Goal: Download file/media

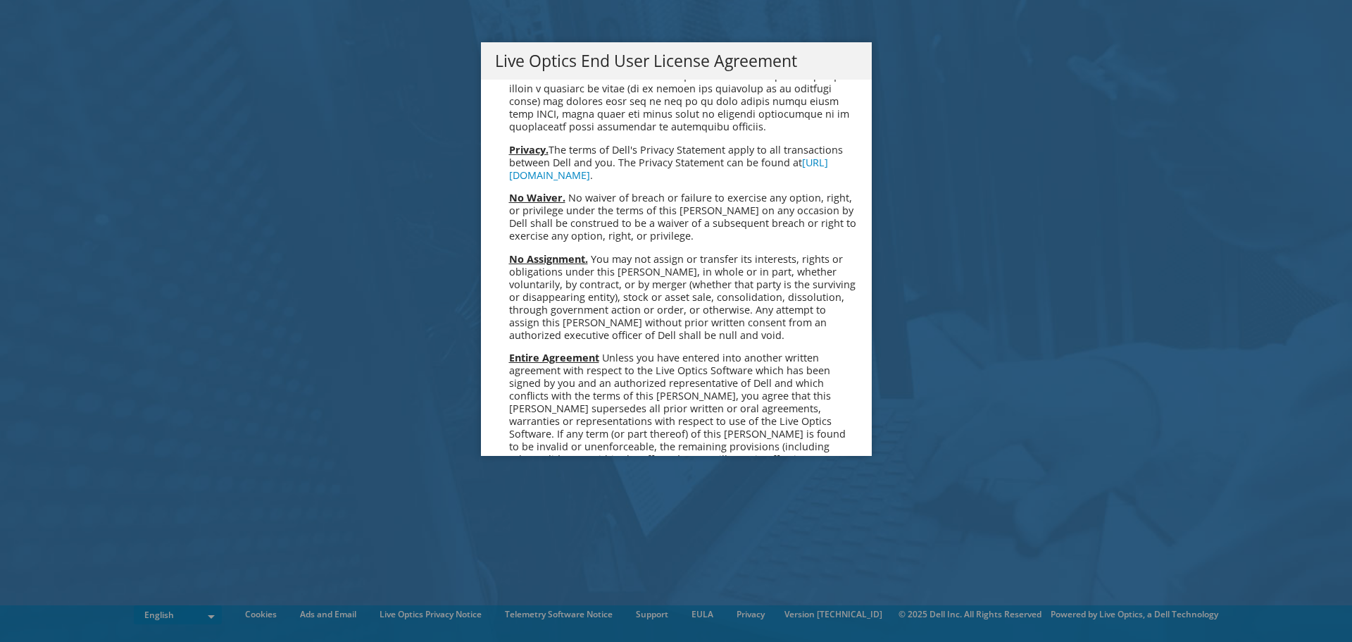
scroll to position [5325, 0]
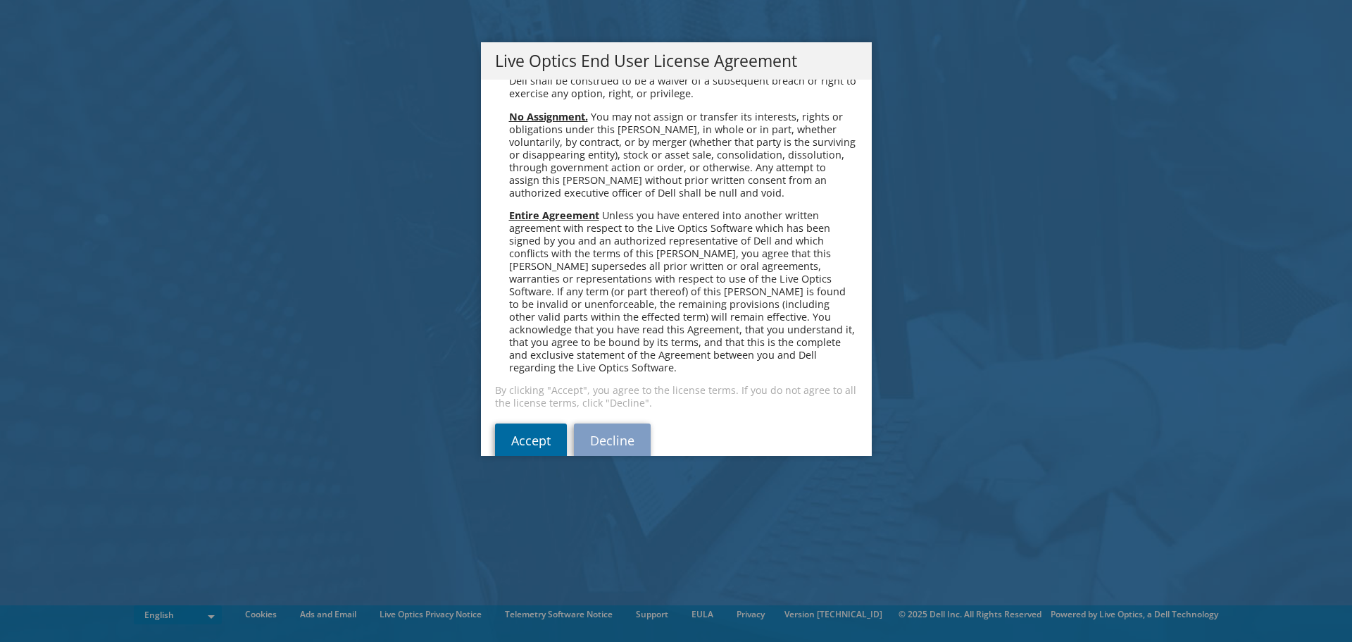
click at [531, 423] on link "Accept" at bounding box center [531, 440] width 72 height 34
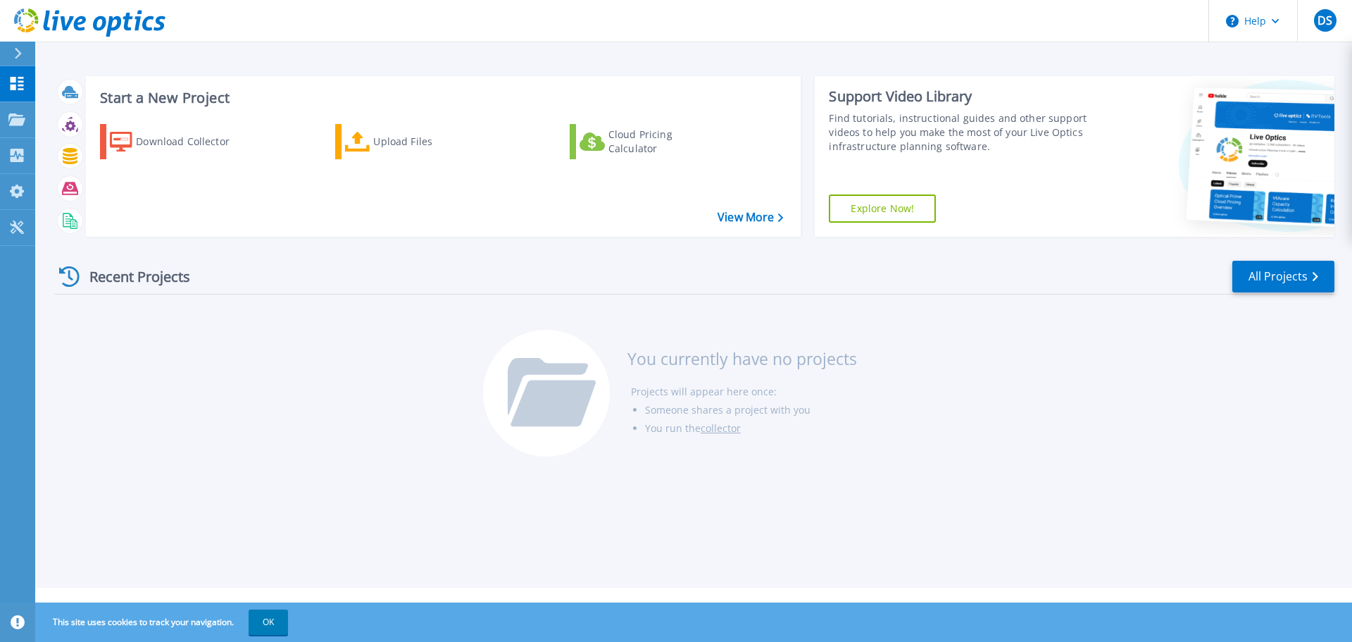
click at [271, 614] on button "OK" at bounding box center [268, 621] width 39 height 25
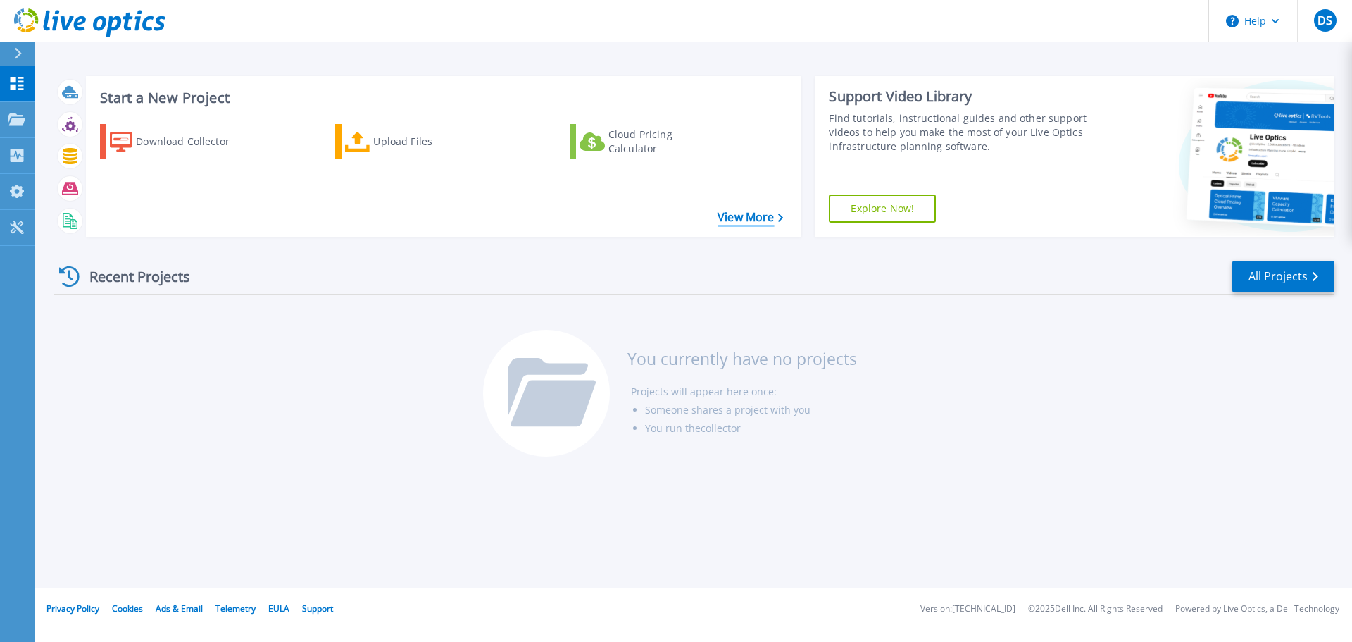
click at [772, 224] on link "View More" at bounding box center [750, 217] width 65 height 13
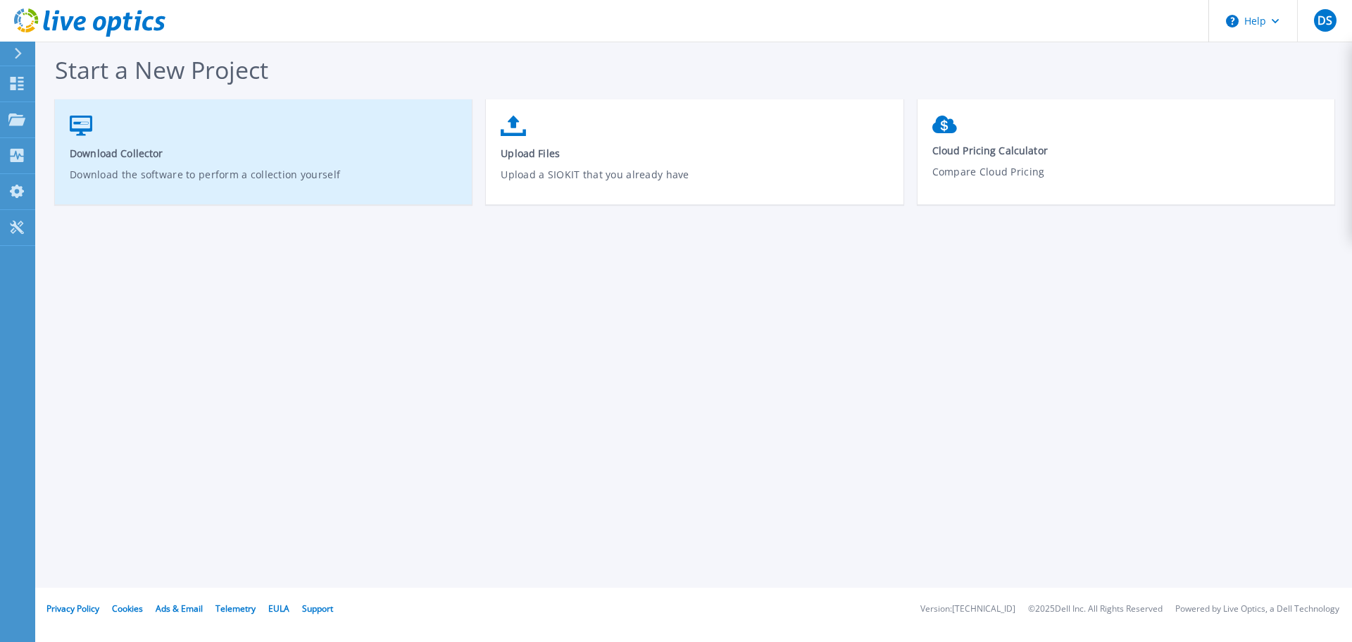
click at [165, 144] on link "Download Collector Download the software to perform a collection yourself" at bounding box center [263, 158] width 417 height 101
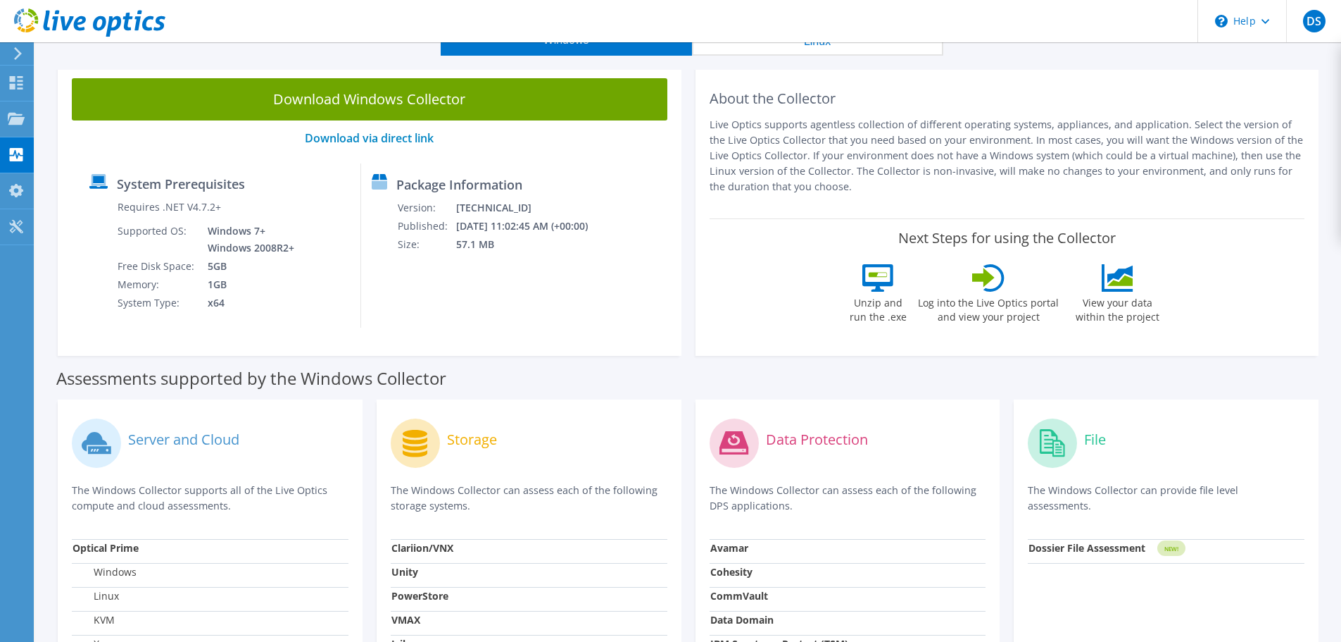
scroll to position [70, 0]
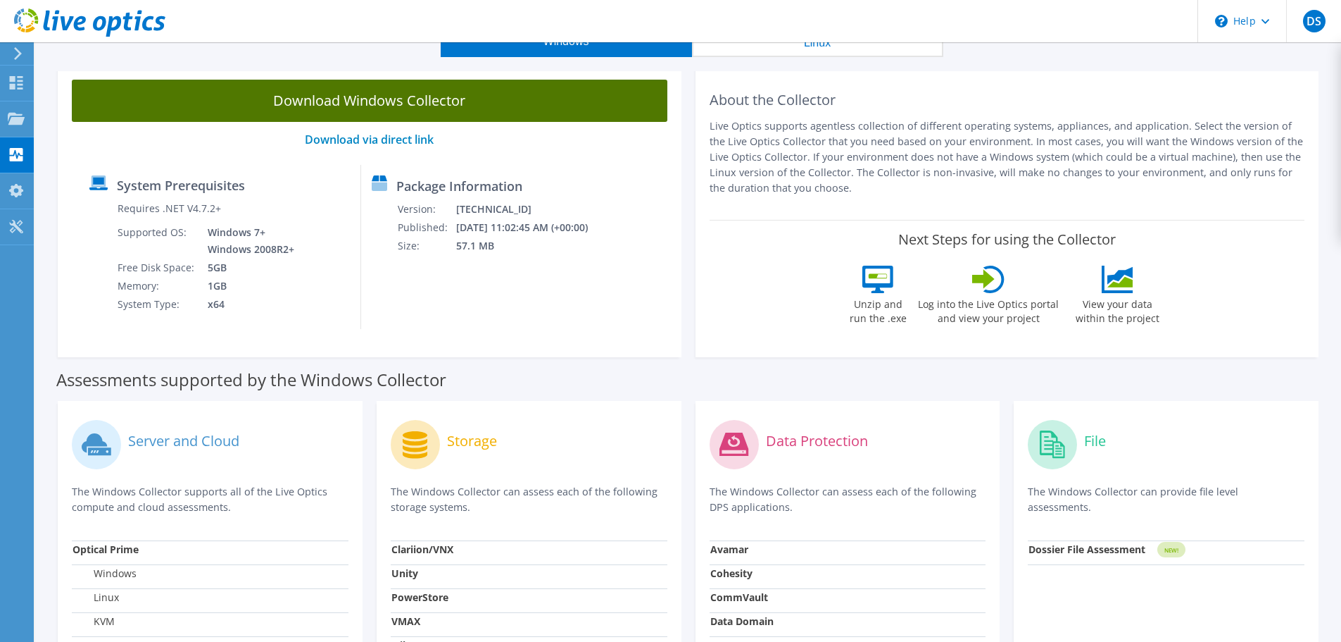
click at [265, 101] on link "Download Windows Collector" at bounding box center [370, 101] width 596 height 42
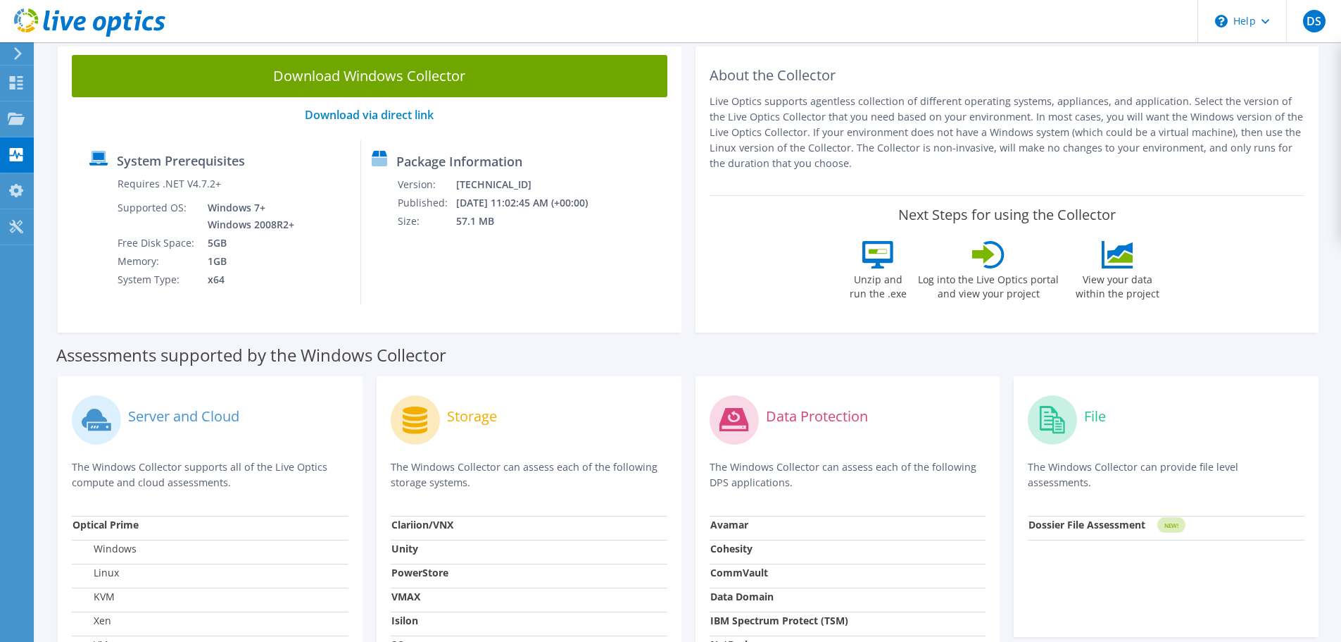
scroll to position [118, 0]
